Goal: Check status: Check status

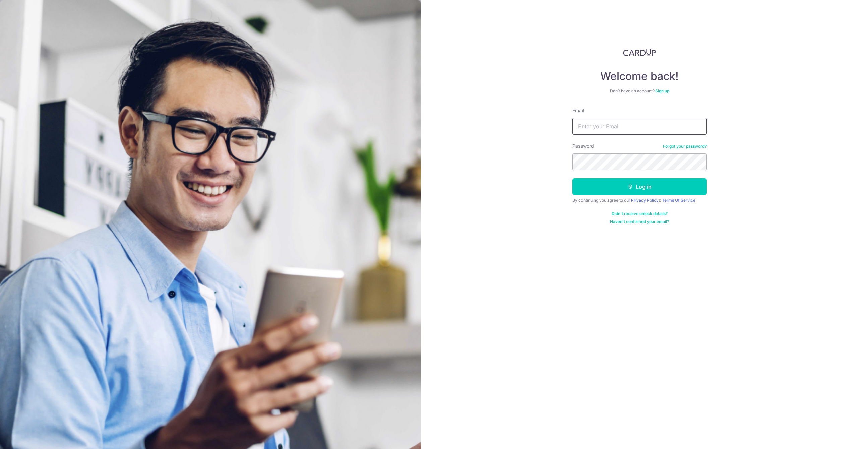
type input "[EMAIL_ADDRESS][DOMAIN_NAME]"
click at [658, 187] on button "Log in" at bounding box center [640, 186] width 134 height 17
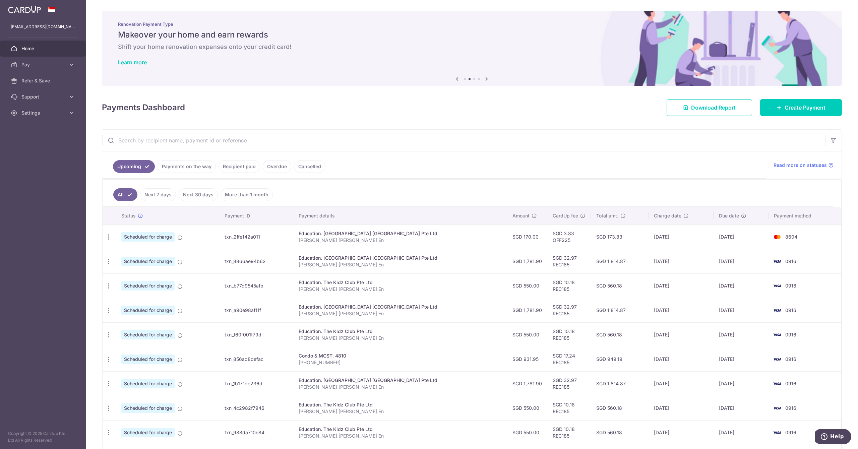
click at [237, 166] on link "Recipient paid" at bounding box center [240, 166] width 42 height 13
